Goal: Information Seeking & Learning: Learn about a topic

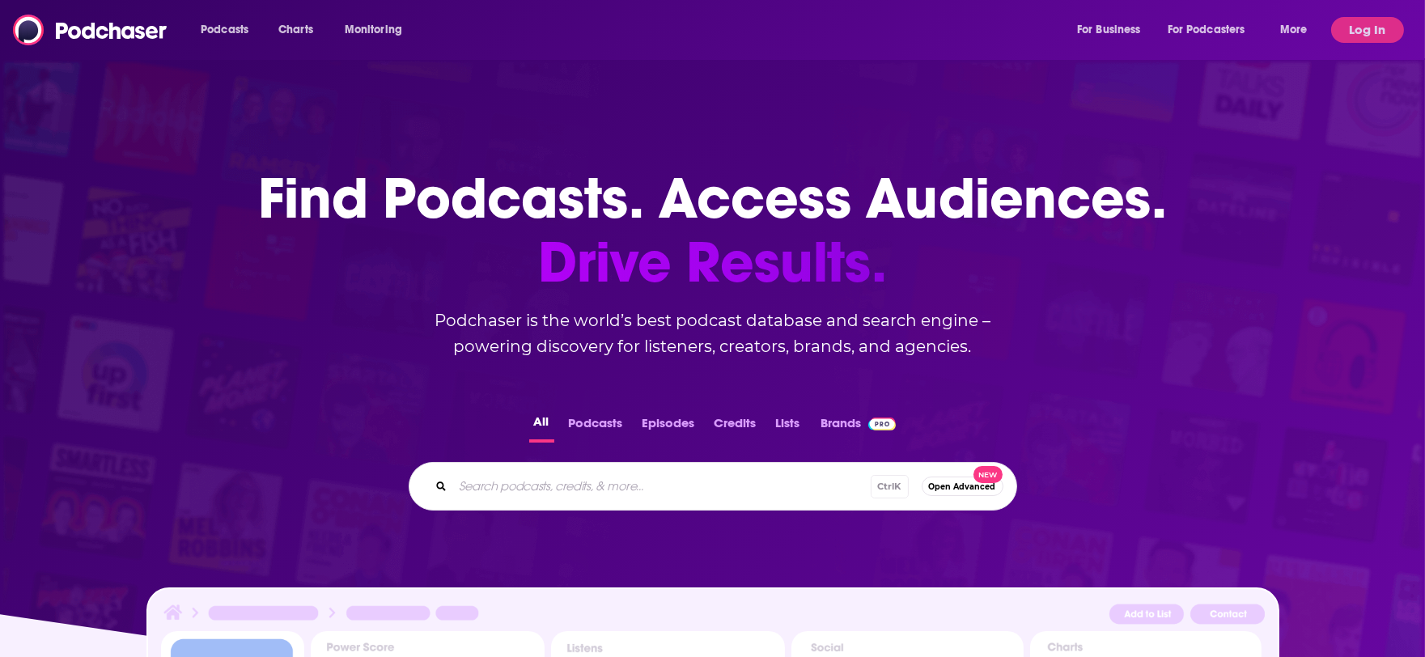
click at [567, 474] on input "Search podcasts, credits, & more..." at bounding box center [662, 487] width 418 height 26
type input "n"
type input "beyond the bottom line"
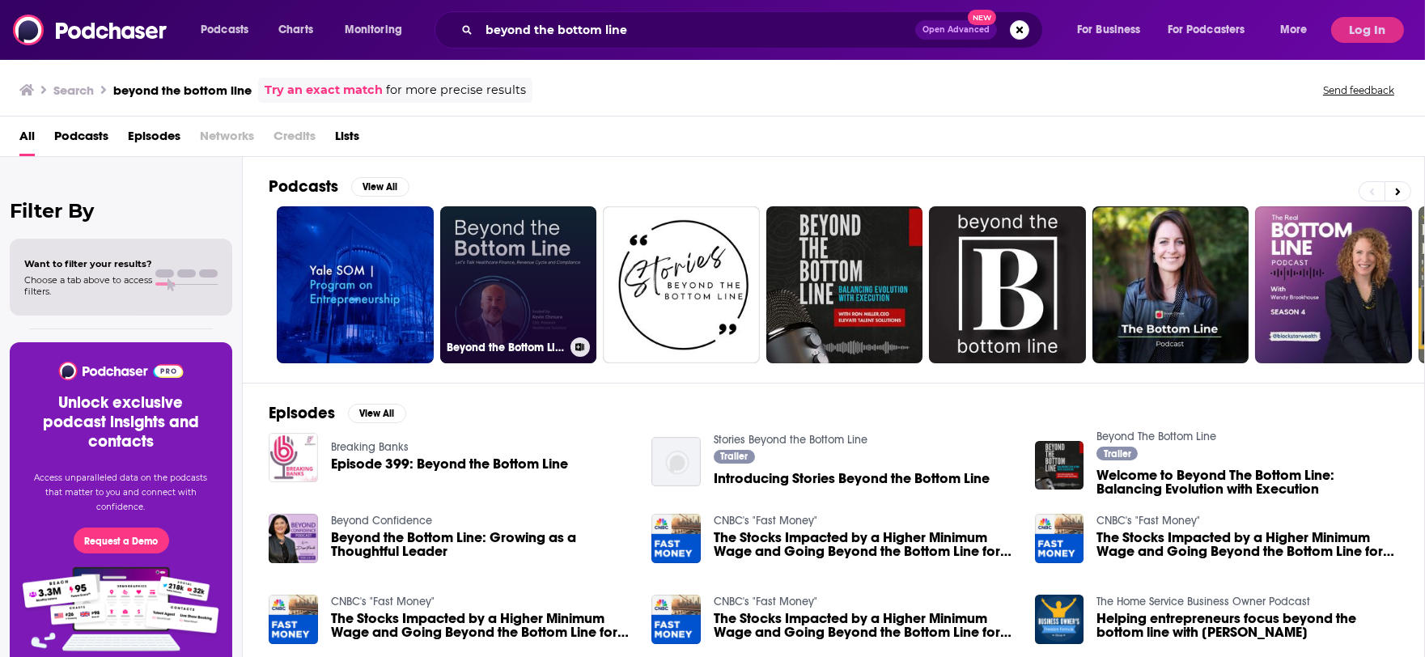
click at [555, 300] on link "Beyond the Bottom Line" at bounding box center [518, 284] width 157 height 157
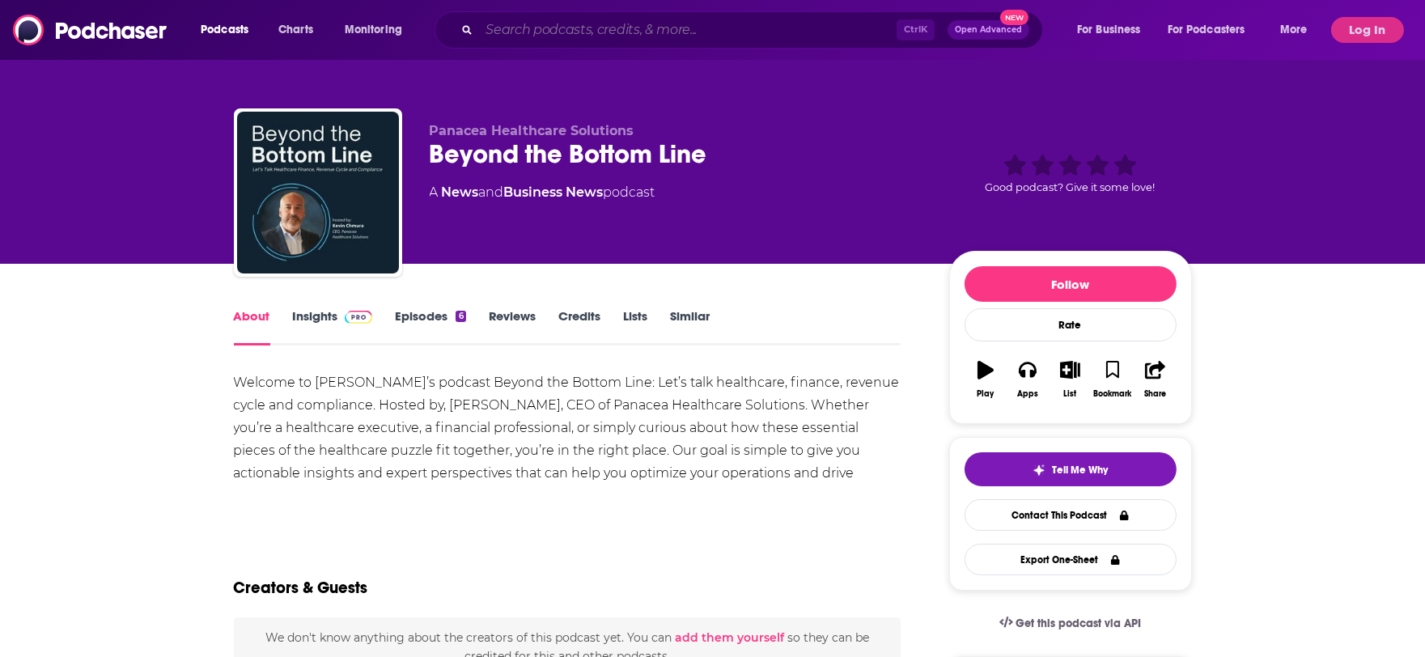
click at [588, 30] on input "Search podcasts, credits, & more..." at bounding box center [688, 30] width 418 height 26
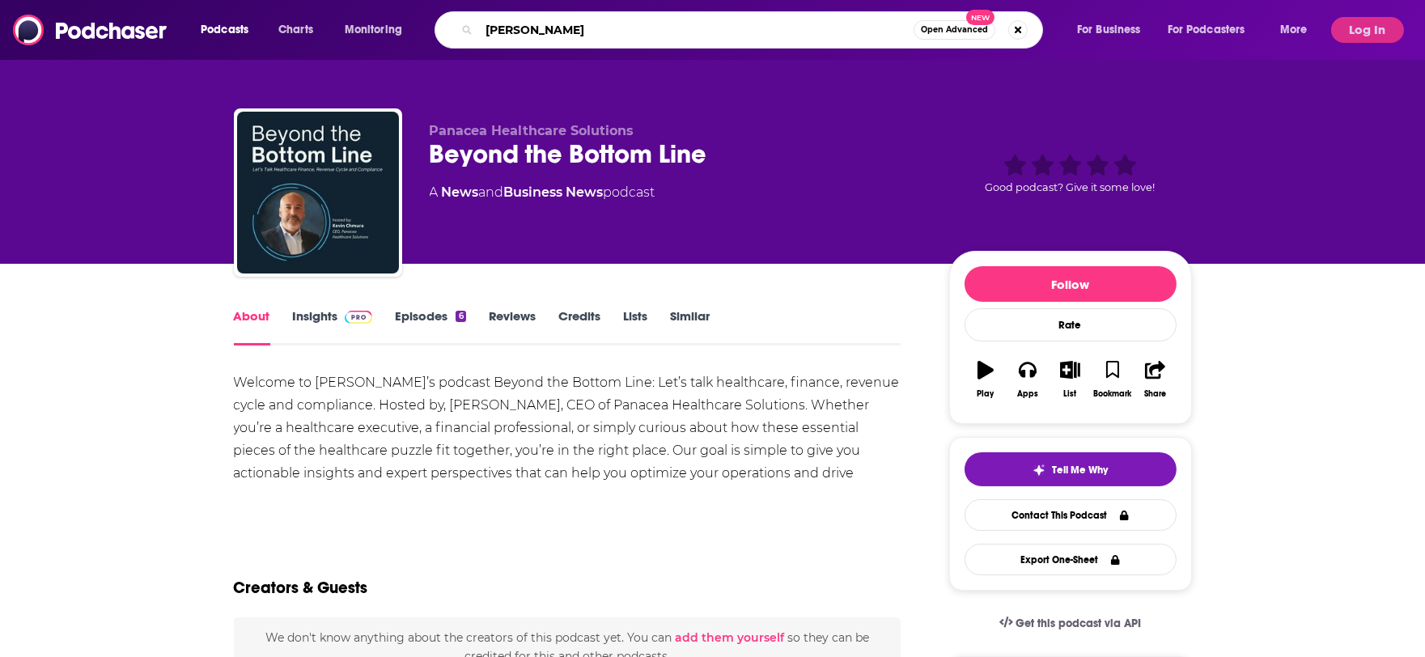
type input "[PERSON_NAME]"
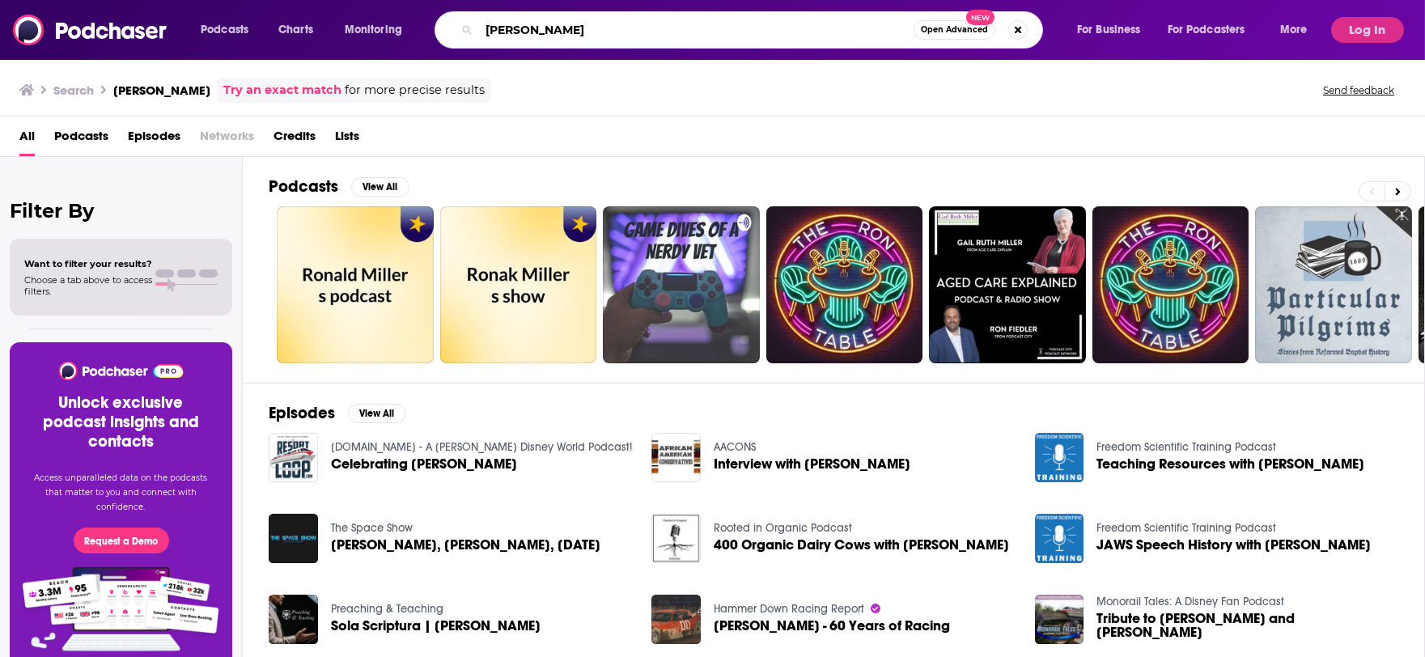
drag, startPoint x: 553, startPoint y: 28, endPoint x: 456, endPoint y: 11, distance: 98.6
click at [456, 11] on div "[PERSON_NAME] Open Advanced New" at bounding box center [739, 29] width 609 height 37
type input "created econom"
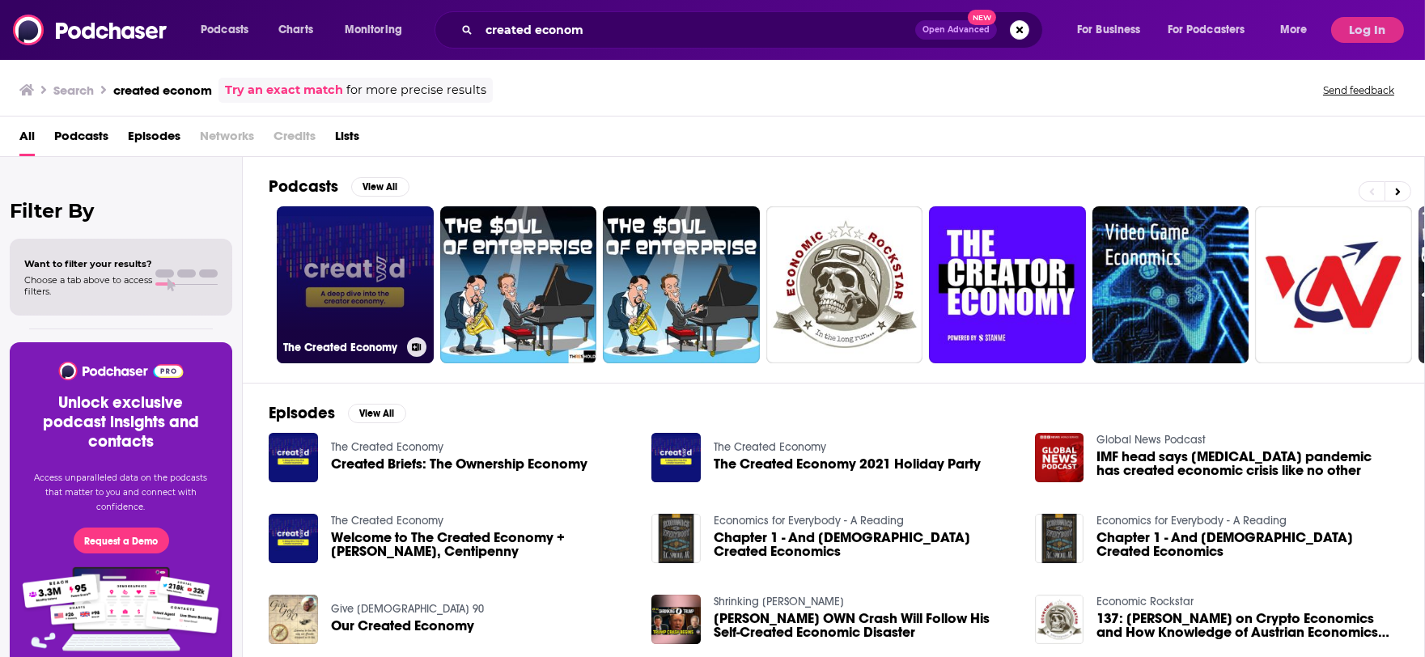
click at [338, 285] on link "The Created Economy" at bounding box center [355, 284] width 157 height 157
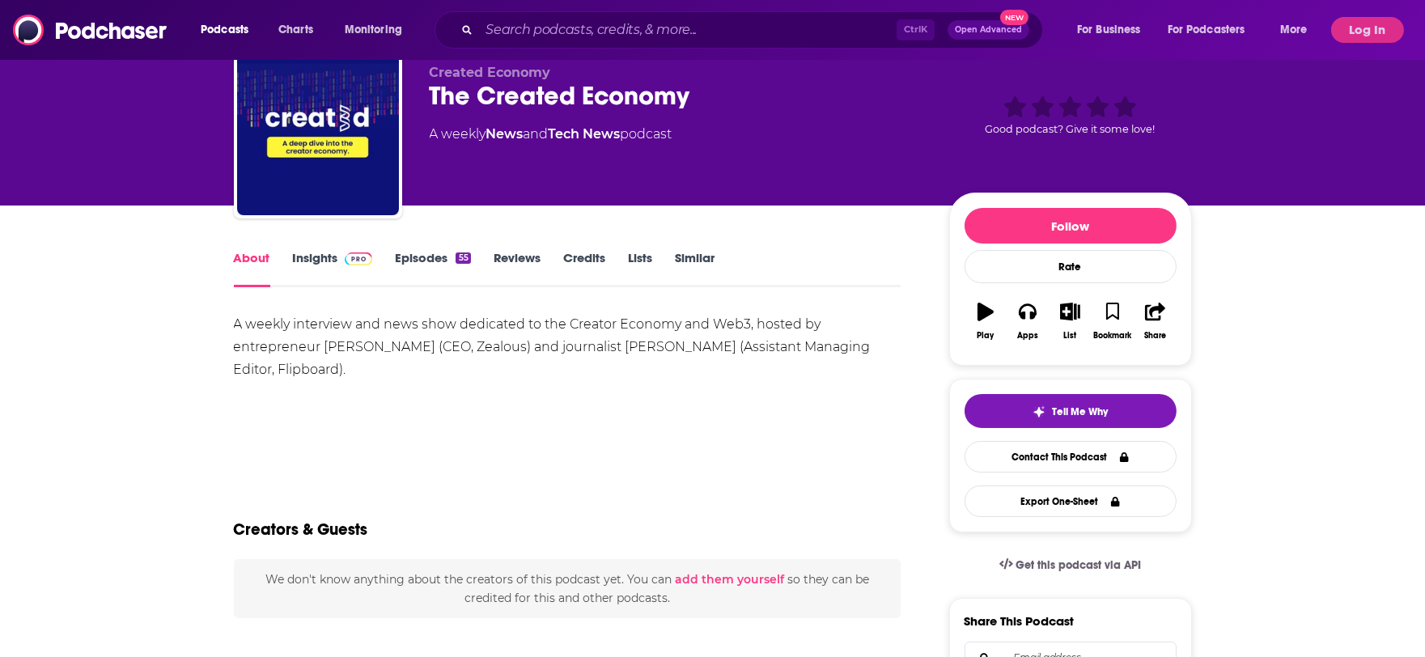
scroll to position [90, 0]
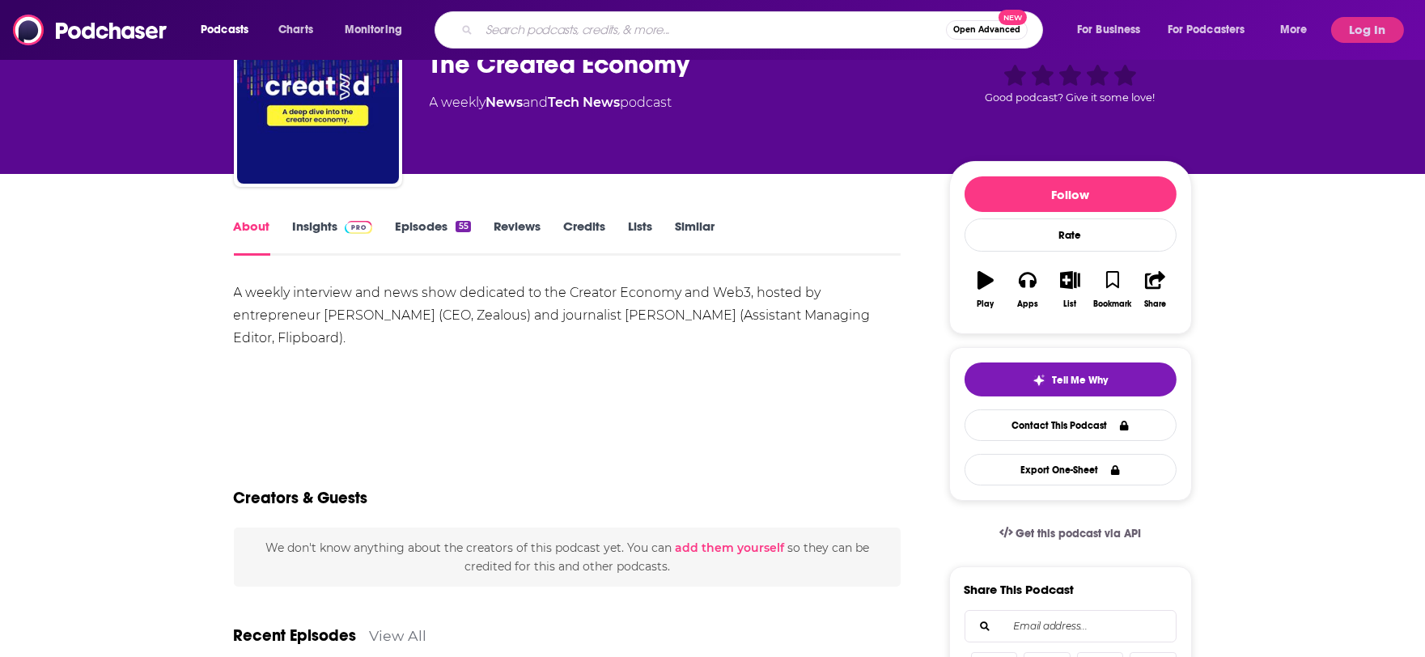
click at [557, 27] on input "Search podcasts, credits, & more..." at bounding box center [712, 30] width 467 height 26
paste input "The 404 Media Podcast"
type input "The 404 Media Podcast"
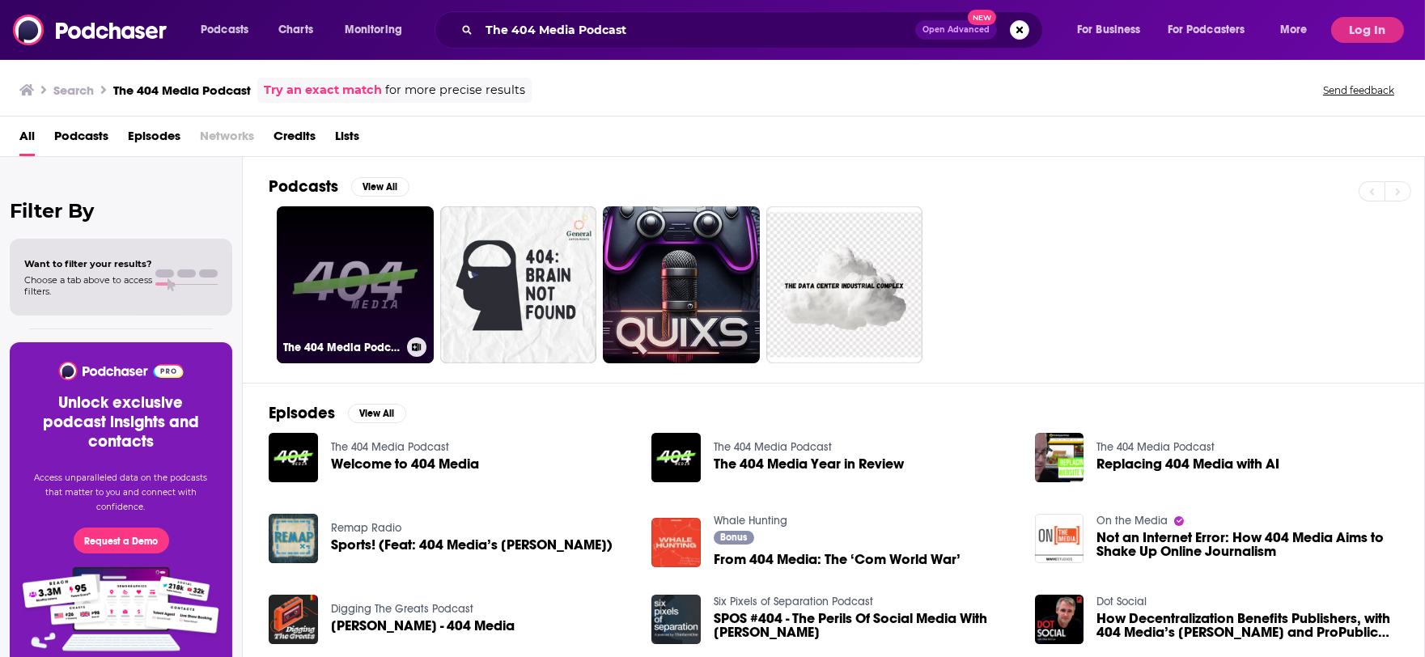
click at [370, 324] on link "The 404 Media Podcast" at bounding box center [355, 284] width 157 height 157
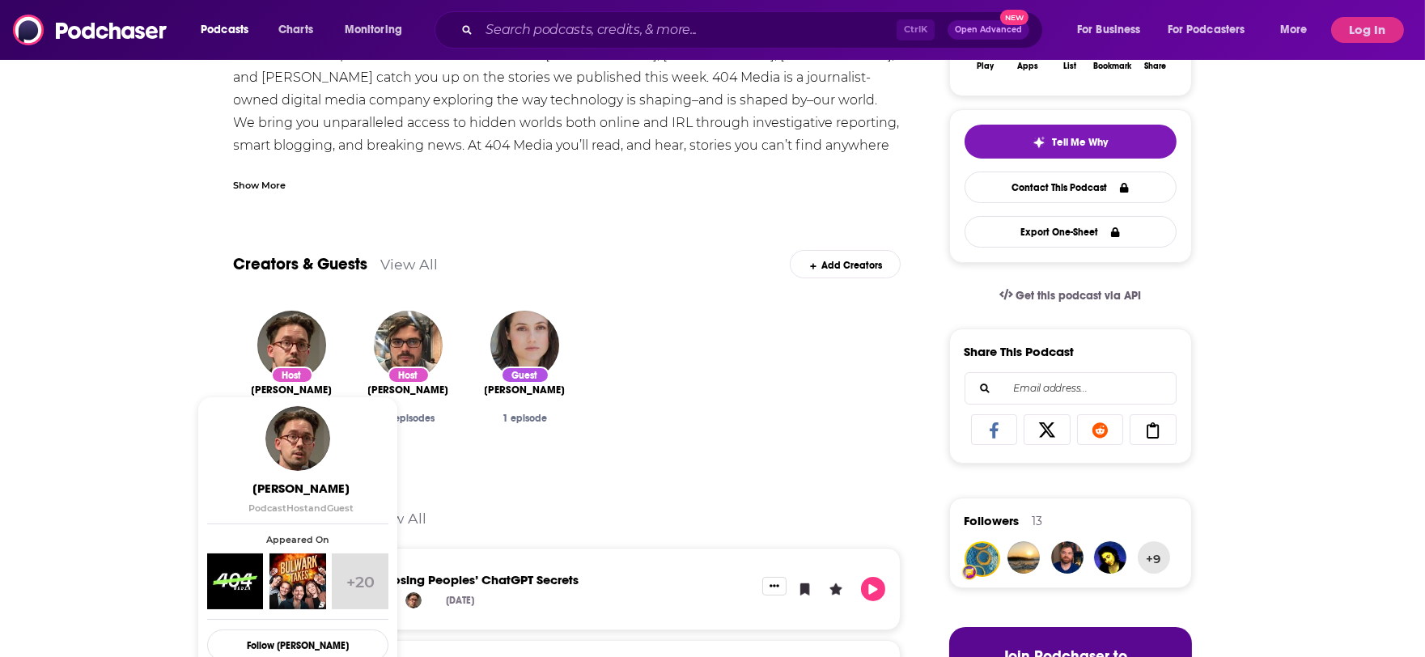
scroll to position [359, 0]
